Goal: Task Accomplishment & Management: Use online tool/utility

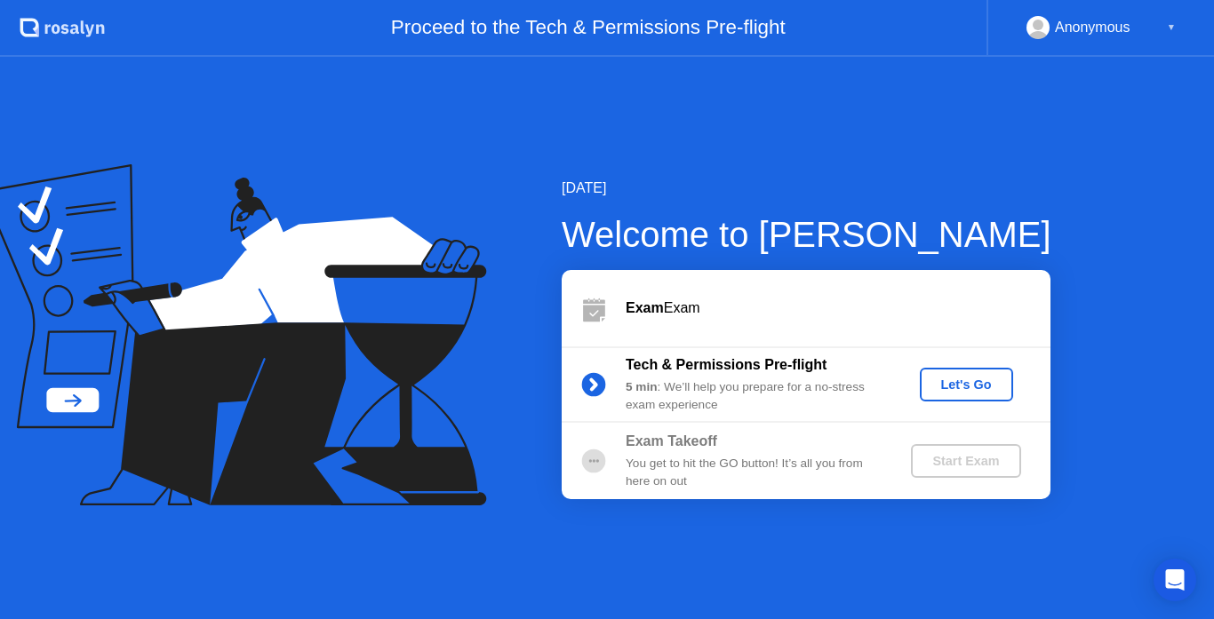
click at [596, 308] on icon at bounding box center [594, 313] width 22 height 17
click at [970, 382] on div "Let's Go" at bounding box center [966, 385] width 79 height 14
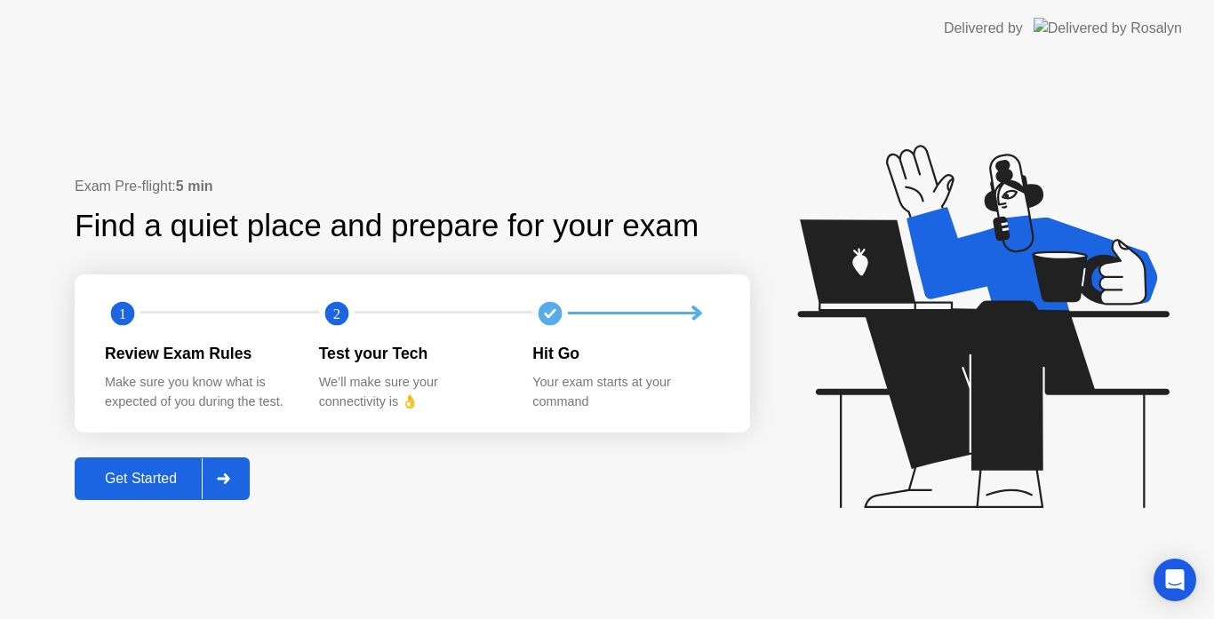
click at [137, 480] on div "Get Started" at bounding box center [141, 479] width 122 height 16
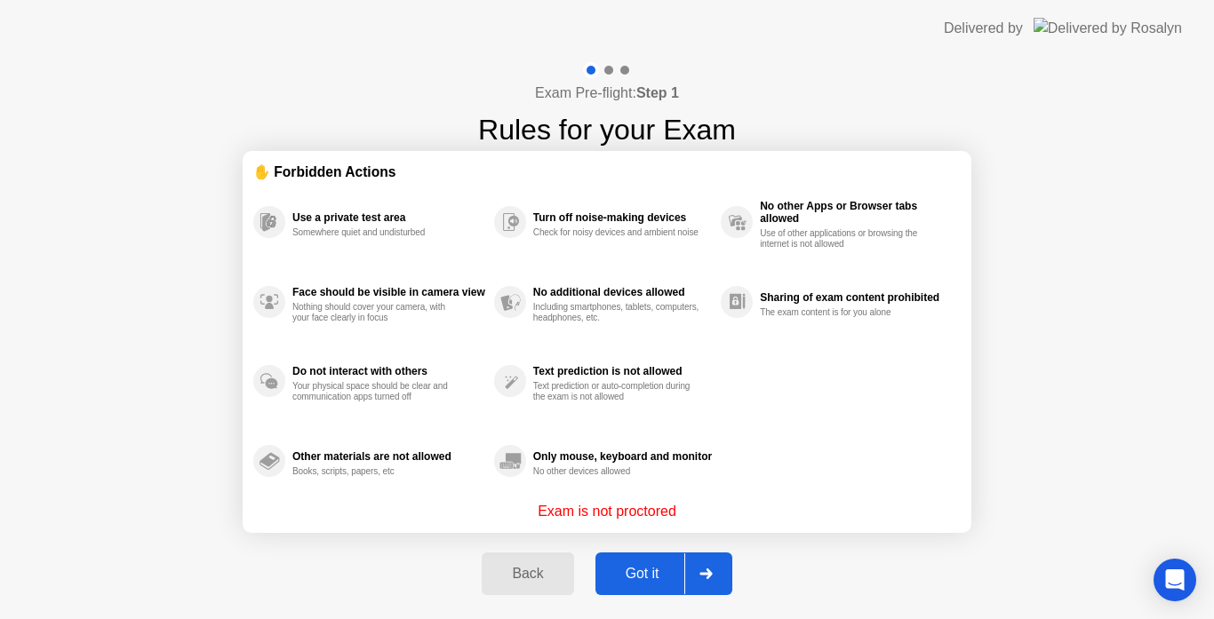
click at [669, 588] on button "Got it" at bounding box center [663, 574] width 137 height 43
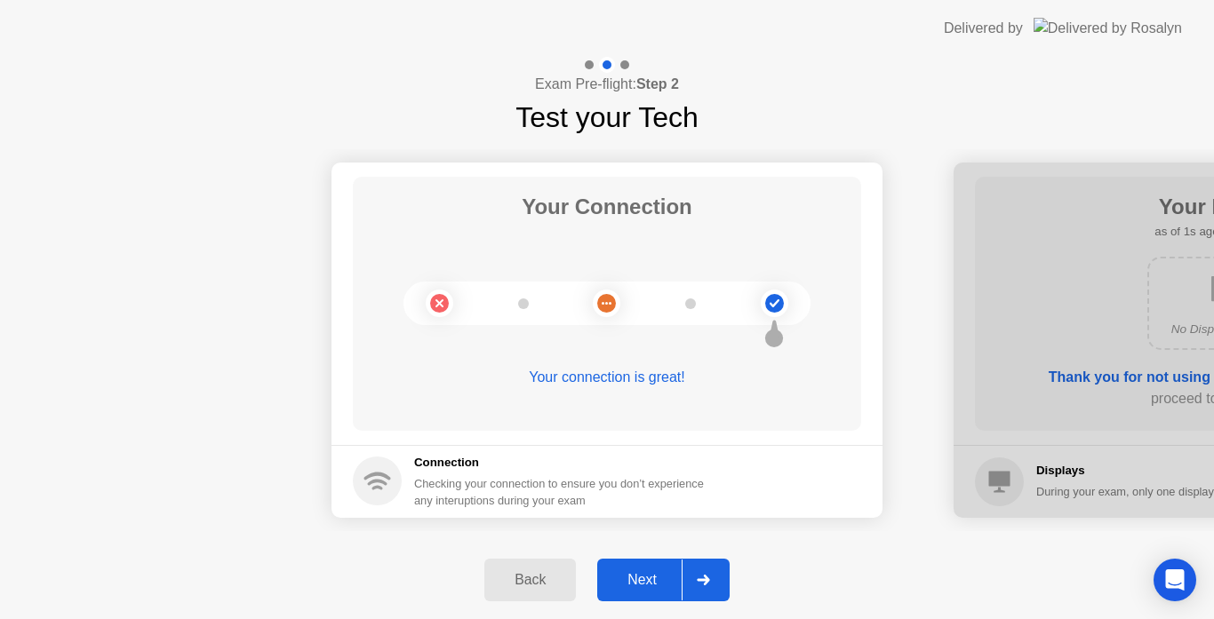
click at [669, 588] on div "Next" at bounding box center [642, 580] width 79 height 16
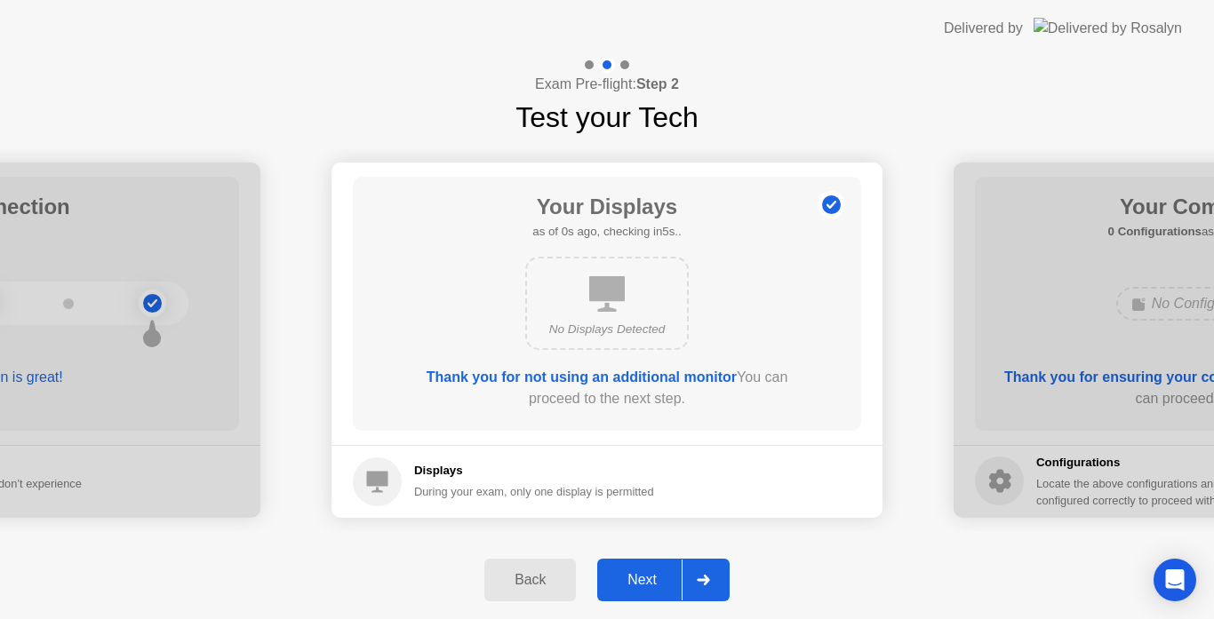
click at [669, 588] on div "Next" at bounding box center [642, 580] width 79 height 16
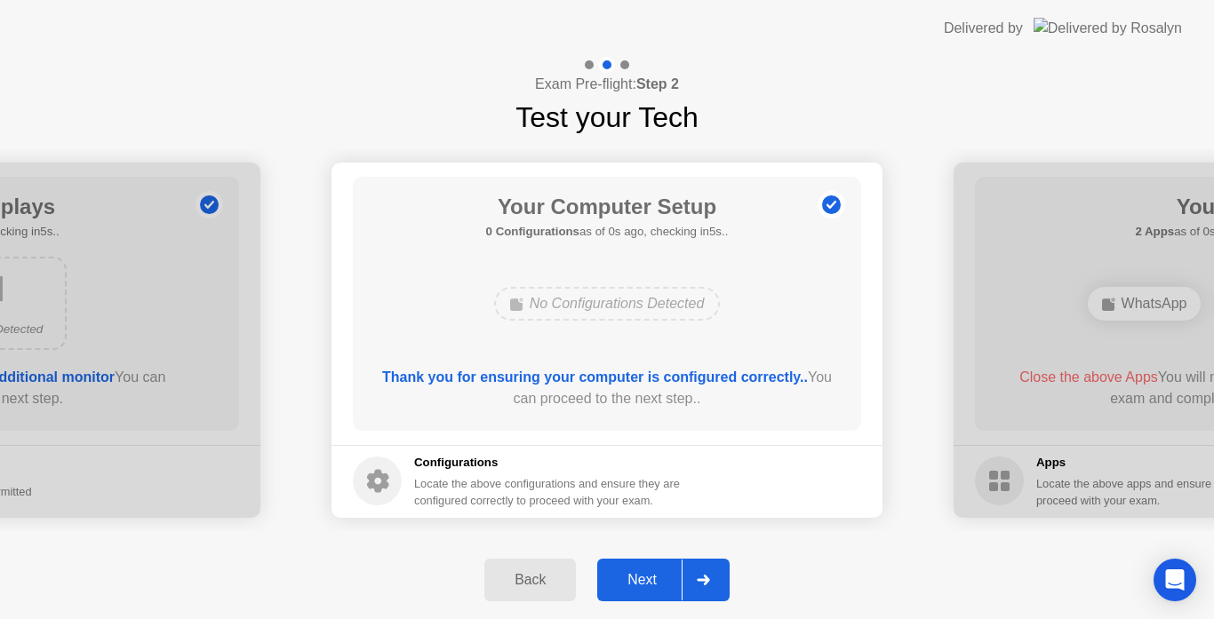
click at [669, 588] on div "Next" at bounding box center [642, 580] width 79 height 16
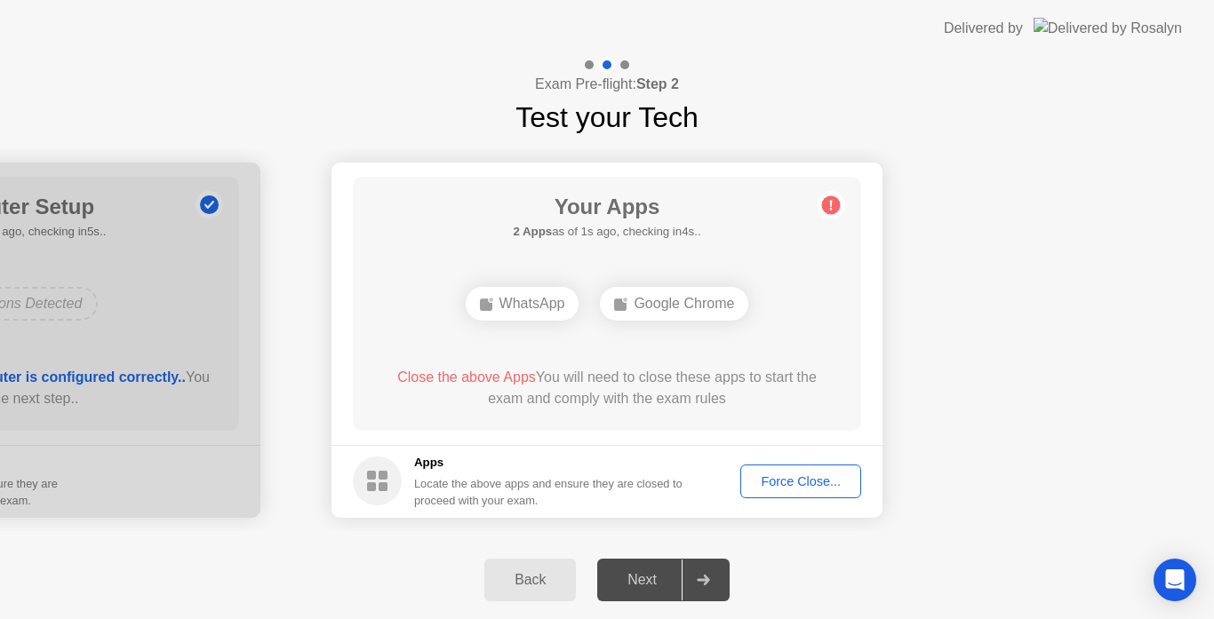
click at [797, 489] on div "Force Close..." at bounding box center [800, 482] width 108 height 14
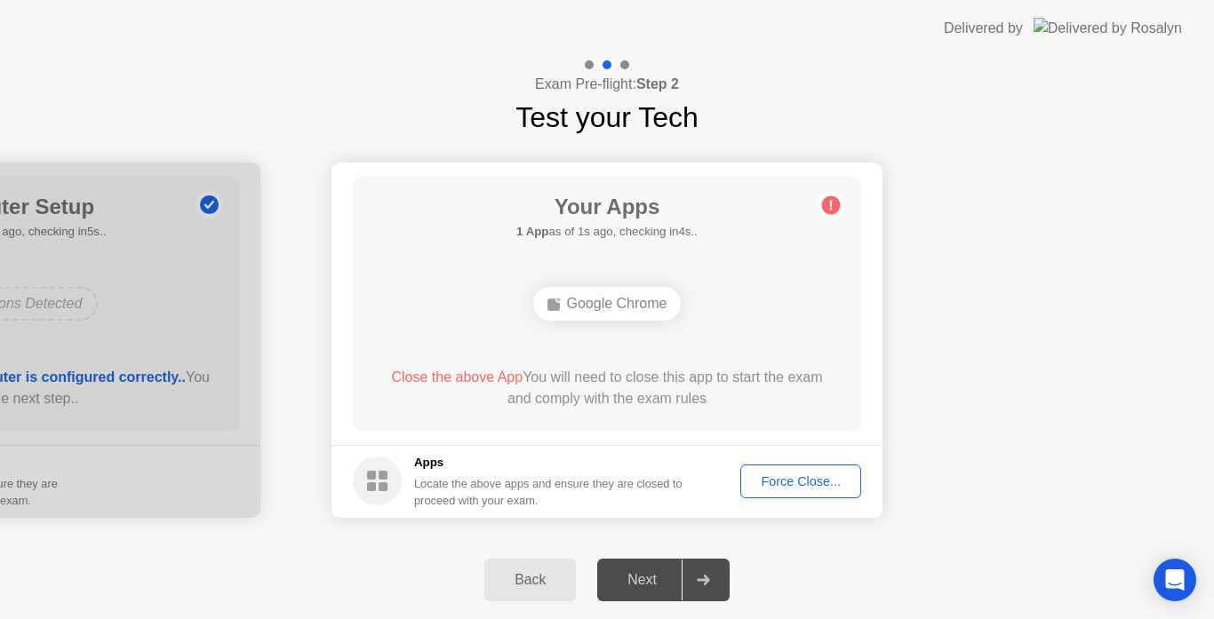
click at [770, 485] on div "Force Close..." at bounding box center [800, 482] width 108 height 14
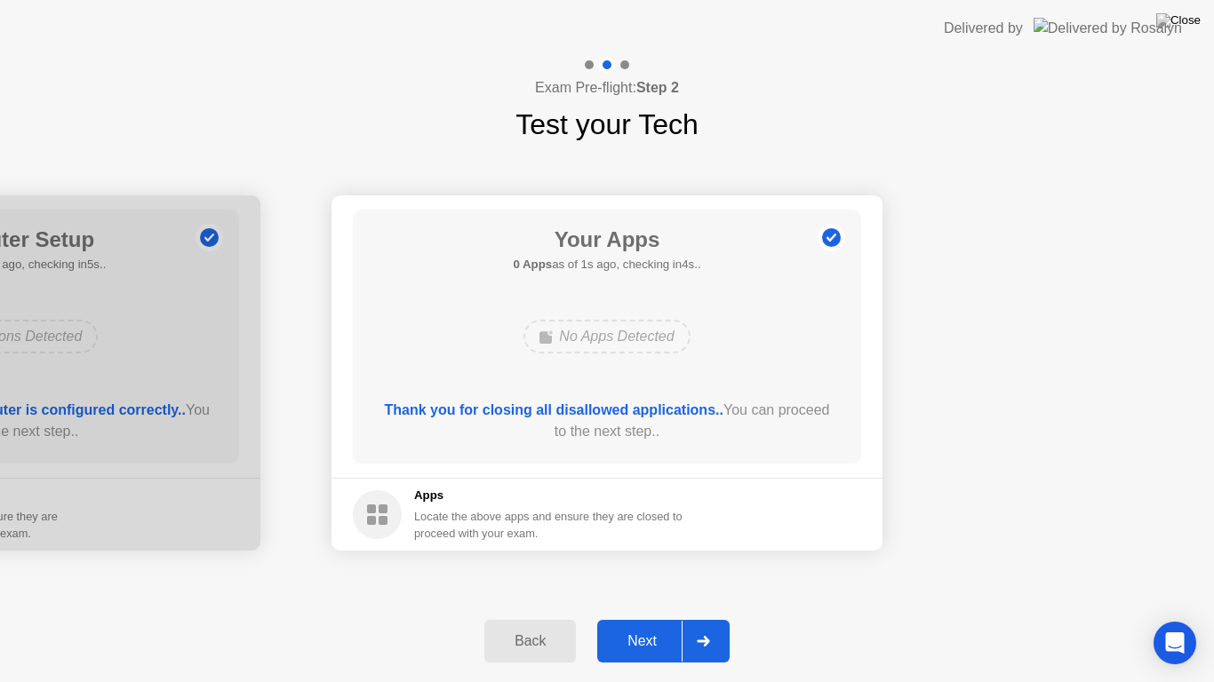
click at [647, 619] on button "Next" at bounding box center [663, 641] width 132 height 43
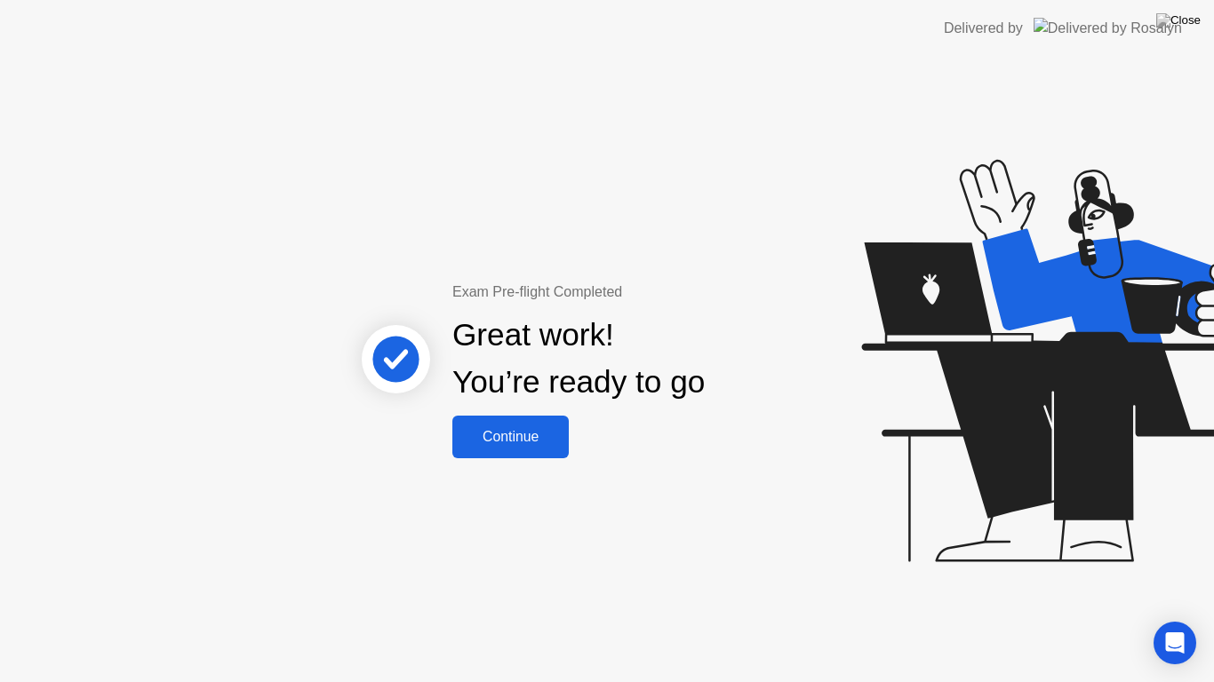
click at [509, 450] on button "Continue" at bounding box center [510, 437] width 116 height 43
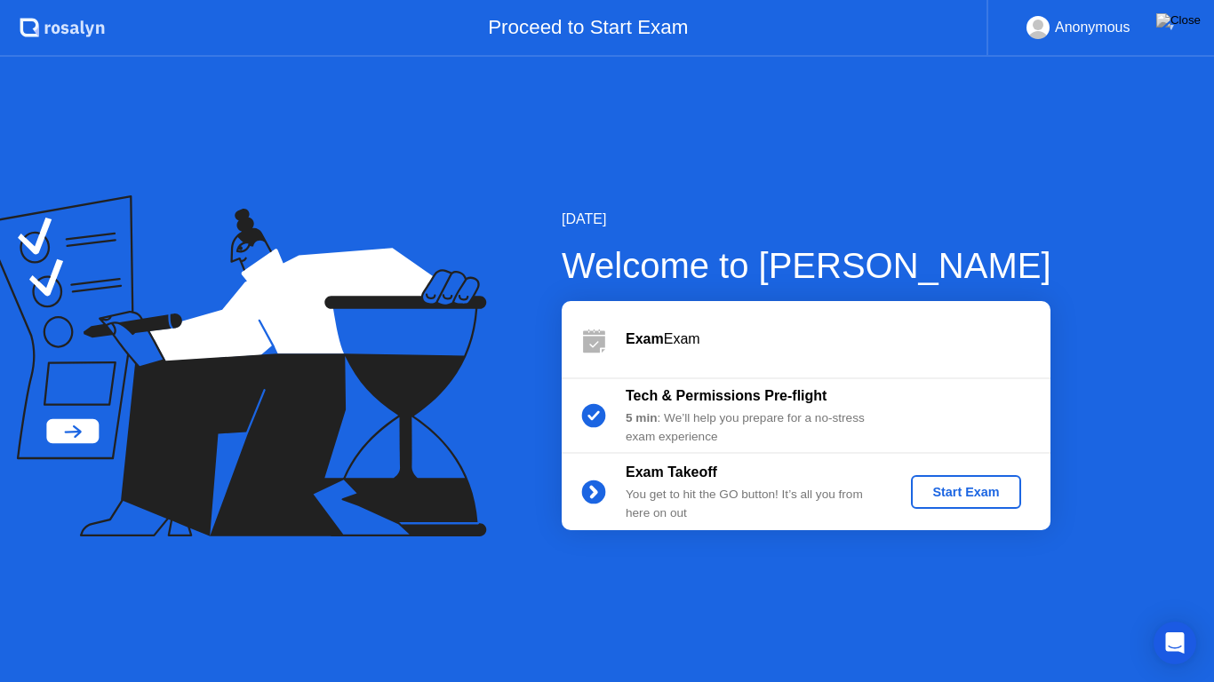
click at [955, 491] on div "Start Exam" at bounding box center [965, 492] width 95 height 14
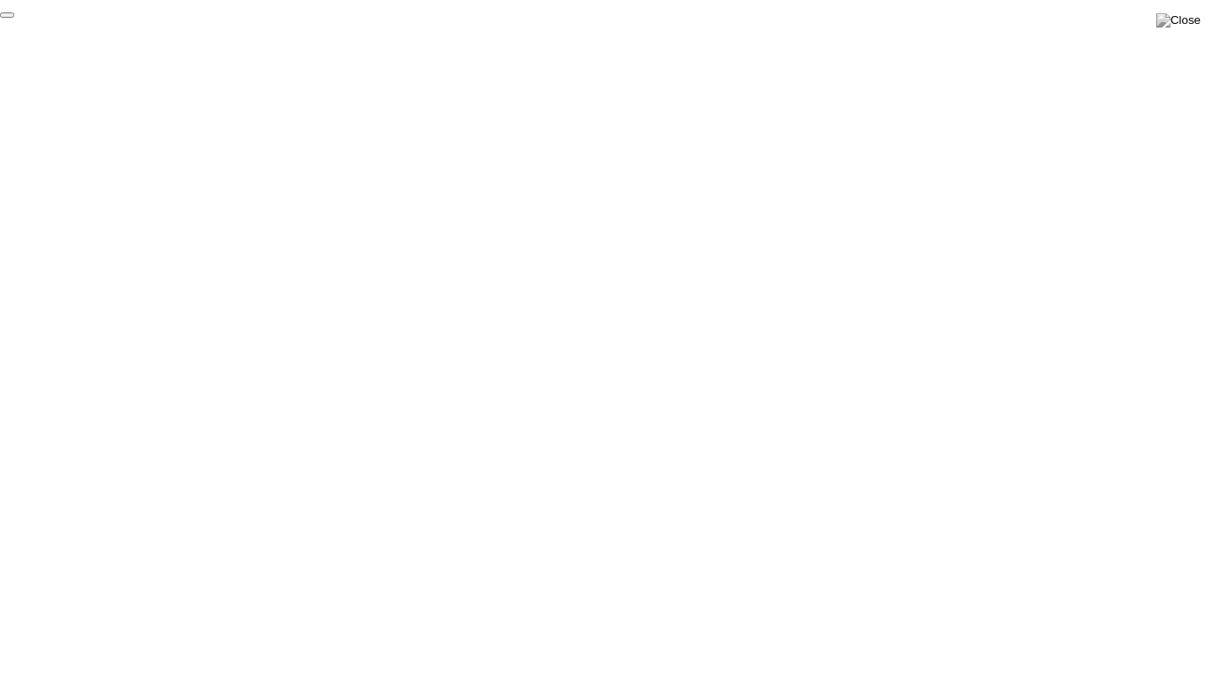
click div "End Proctoring Session"
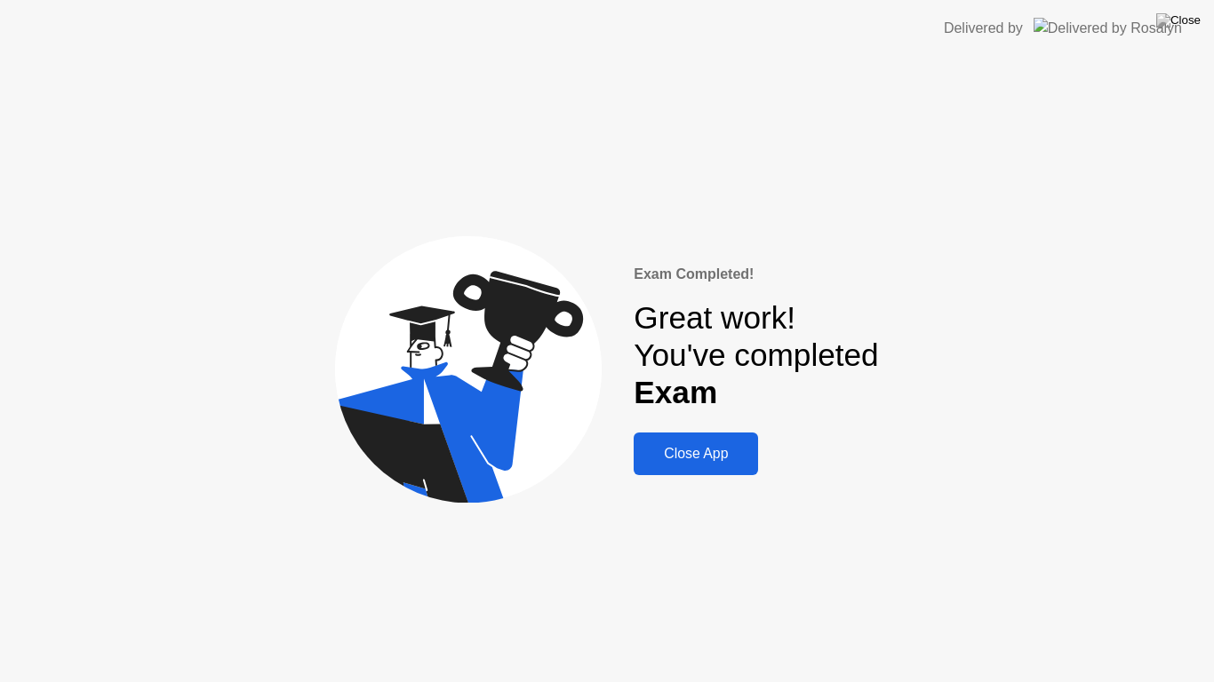
click at [716, 457] on div "Close App" at bounding box center [696, 454] width 114 height 16
